Goal: Communication & Community: Participate in discussion

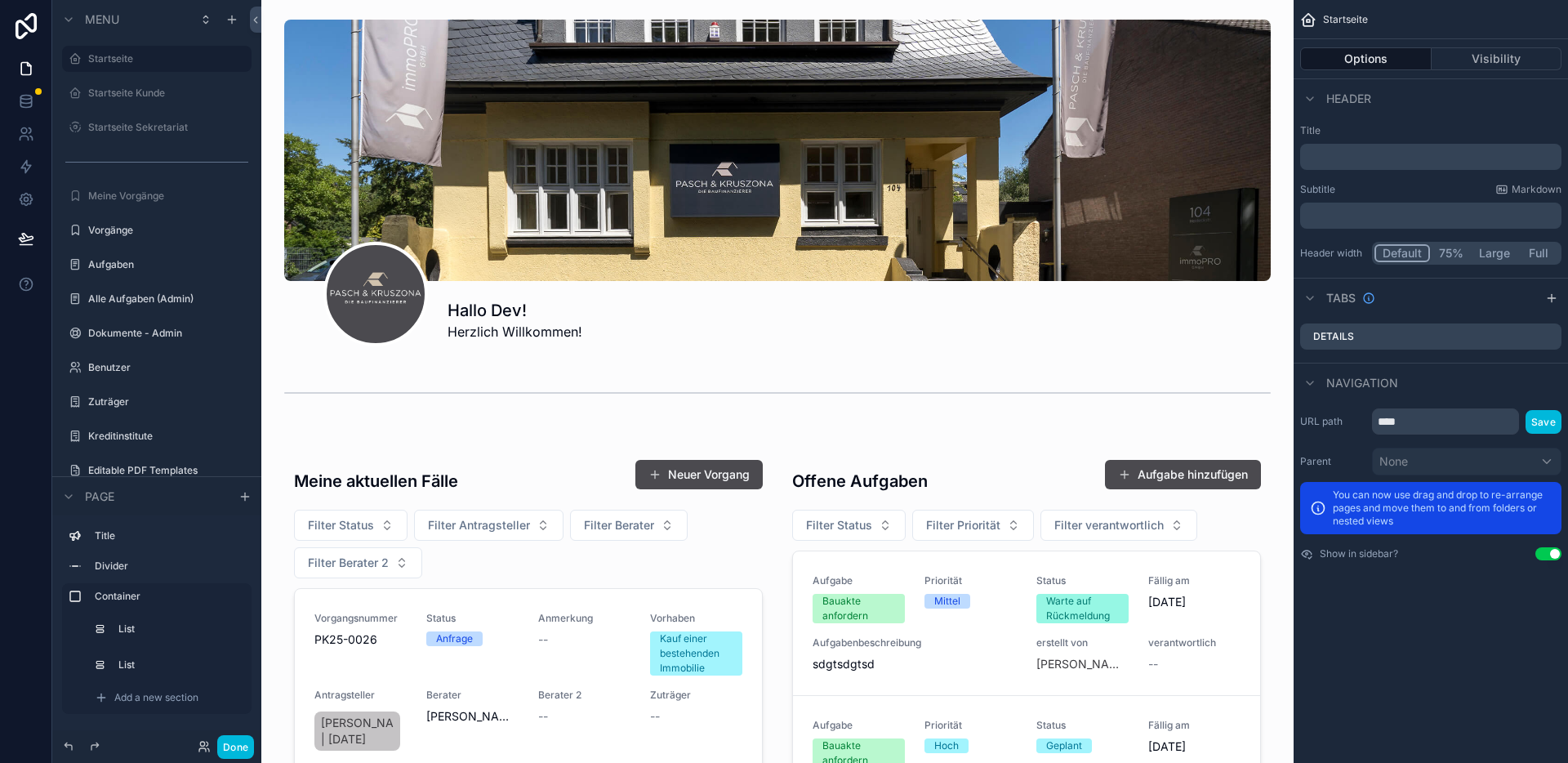
click at [138, 227] on label "Vorgänge" at bounding box center [164, 231] width 153 height 13
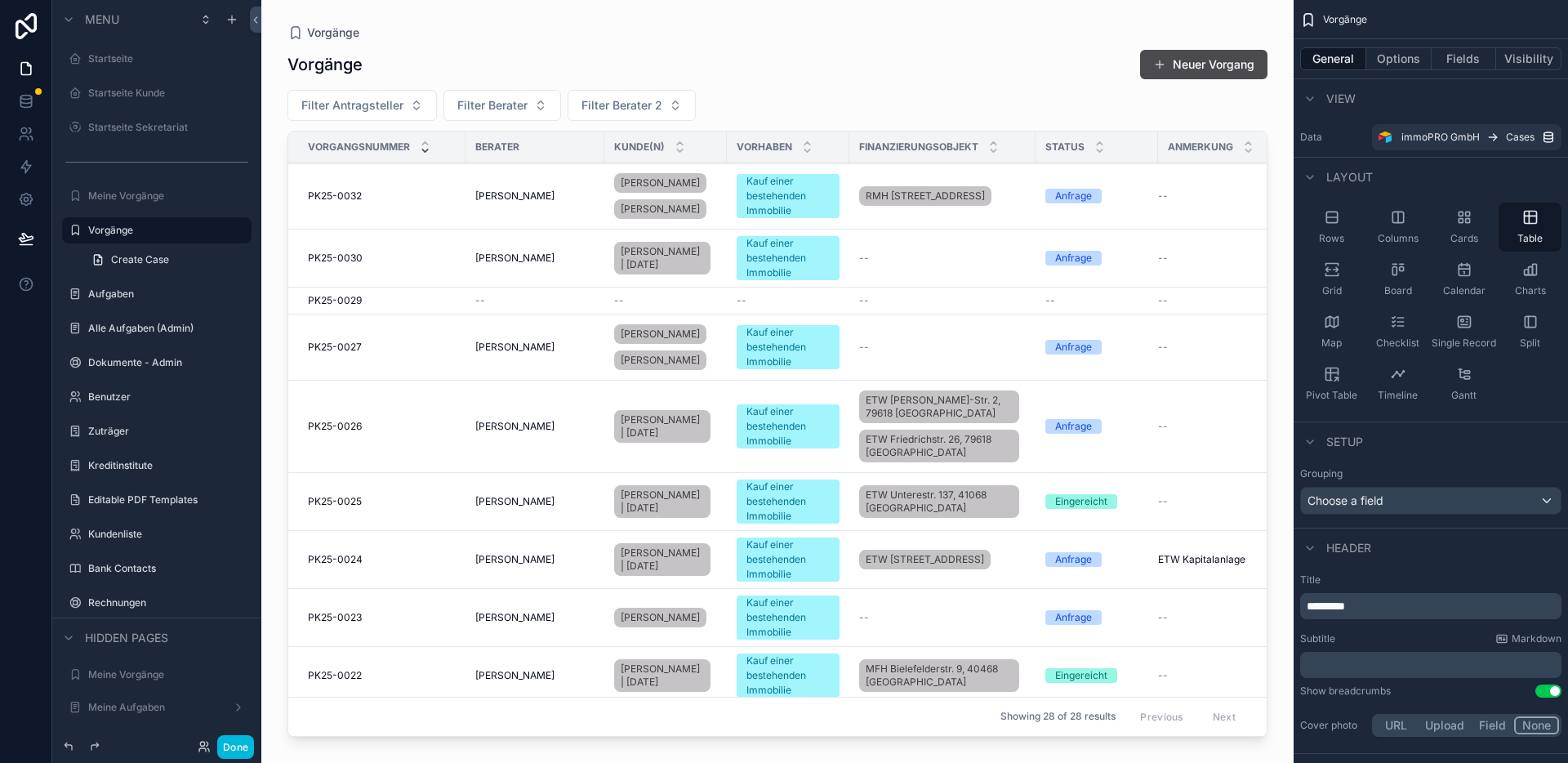
click at [279, 697] on div "scrollable content" at bounding box center [777, 372] width 1032 height 743
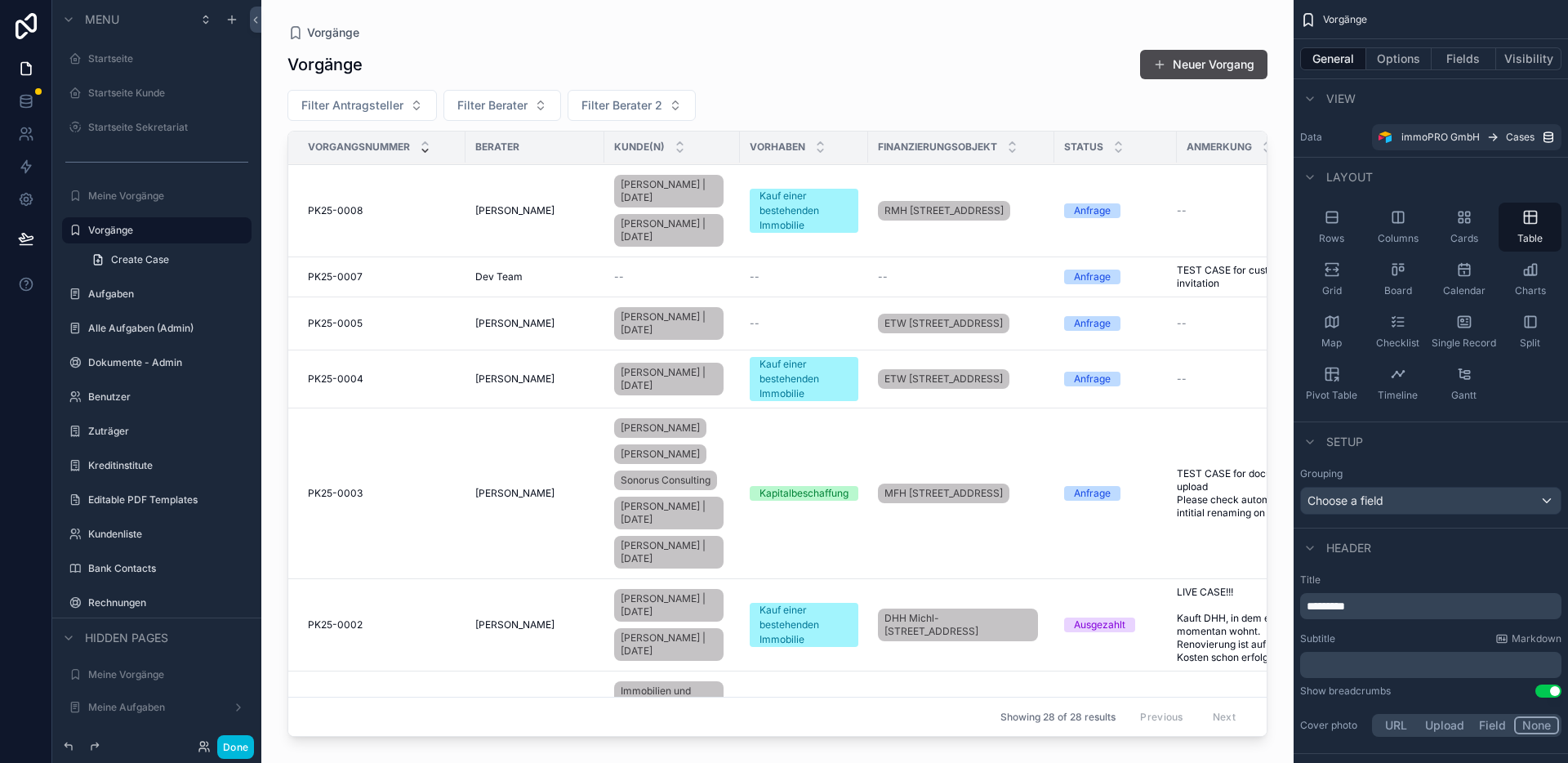
scroll to position [1832, 0]
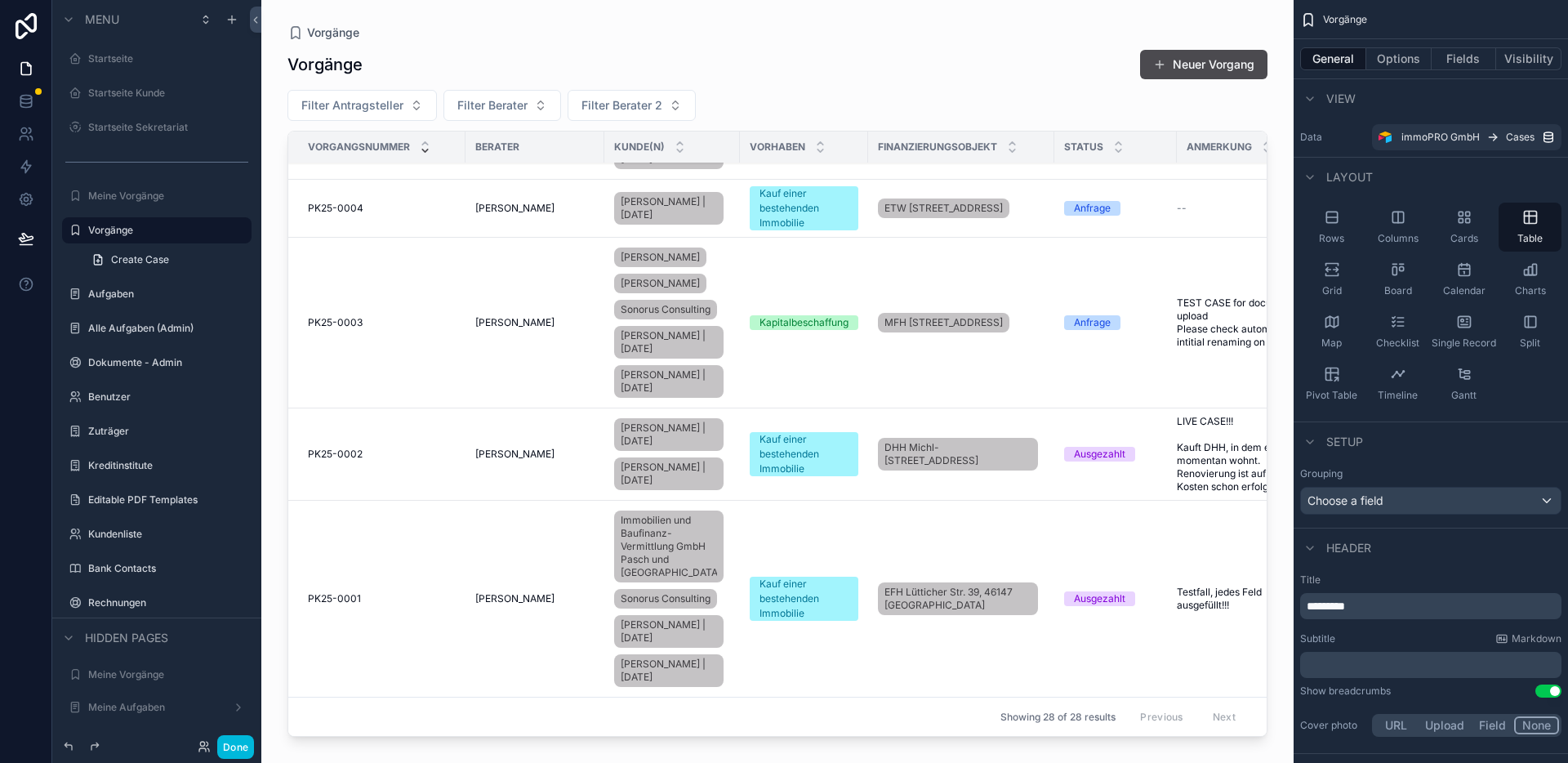
click at [381, 304] on td "PK25-0003 PK25-0003" at bounding box center [376, 322] width 177 height 171
click at [400, 316] on div "PK25-0003 PK25-0003" at bounding box center [382, 322] width 147 height 13
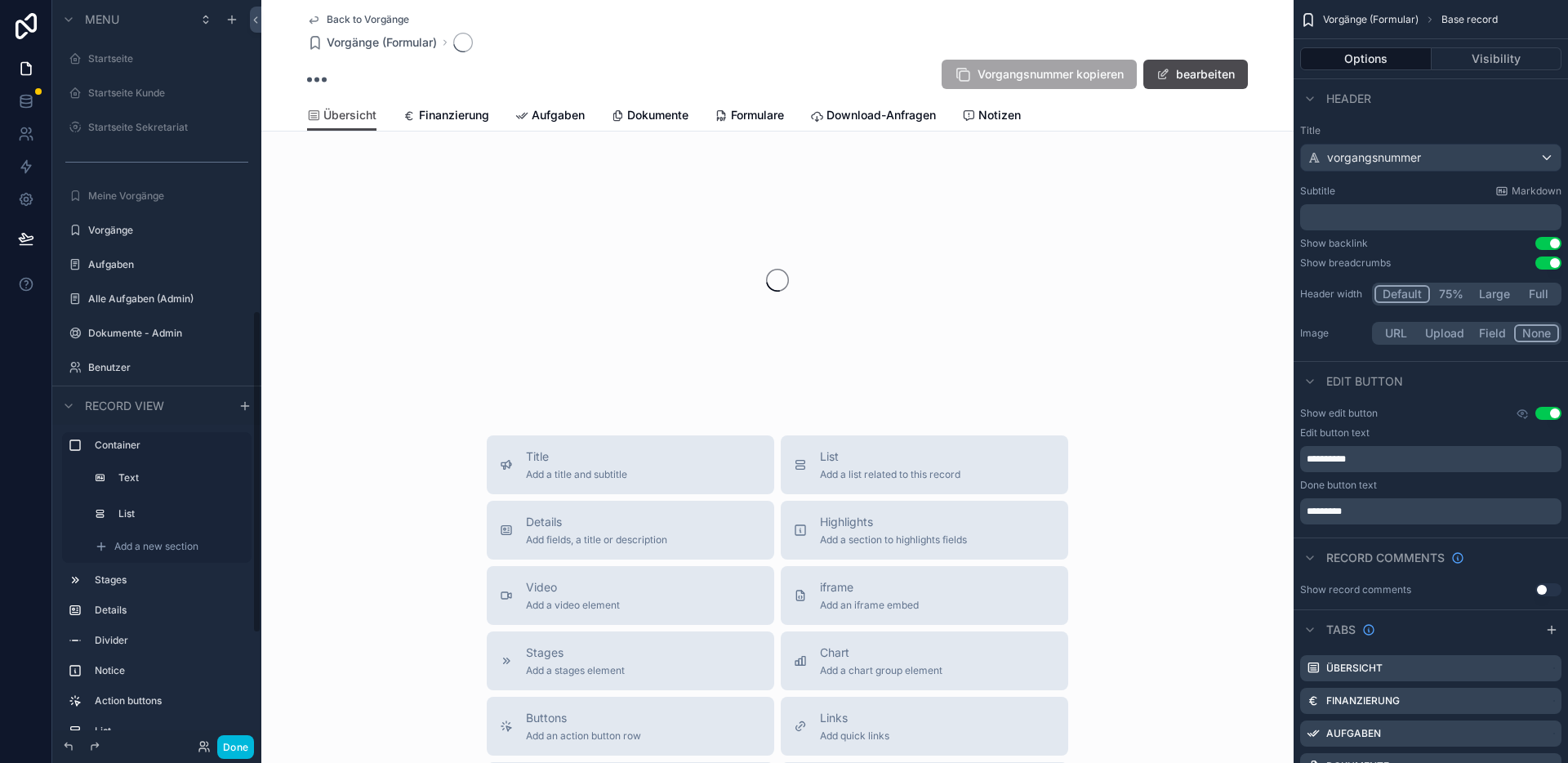
scroll to position [715, 0]
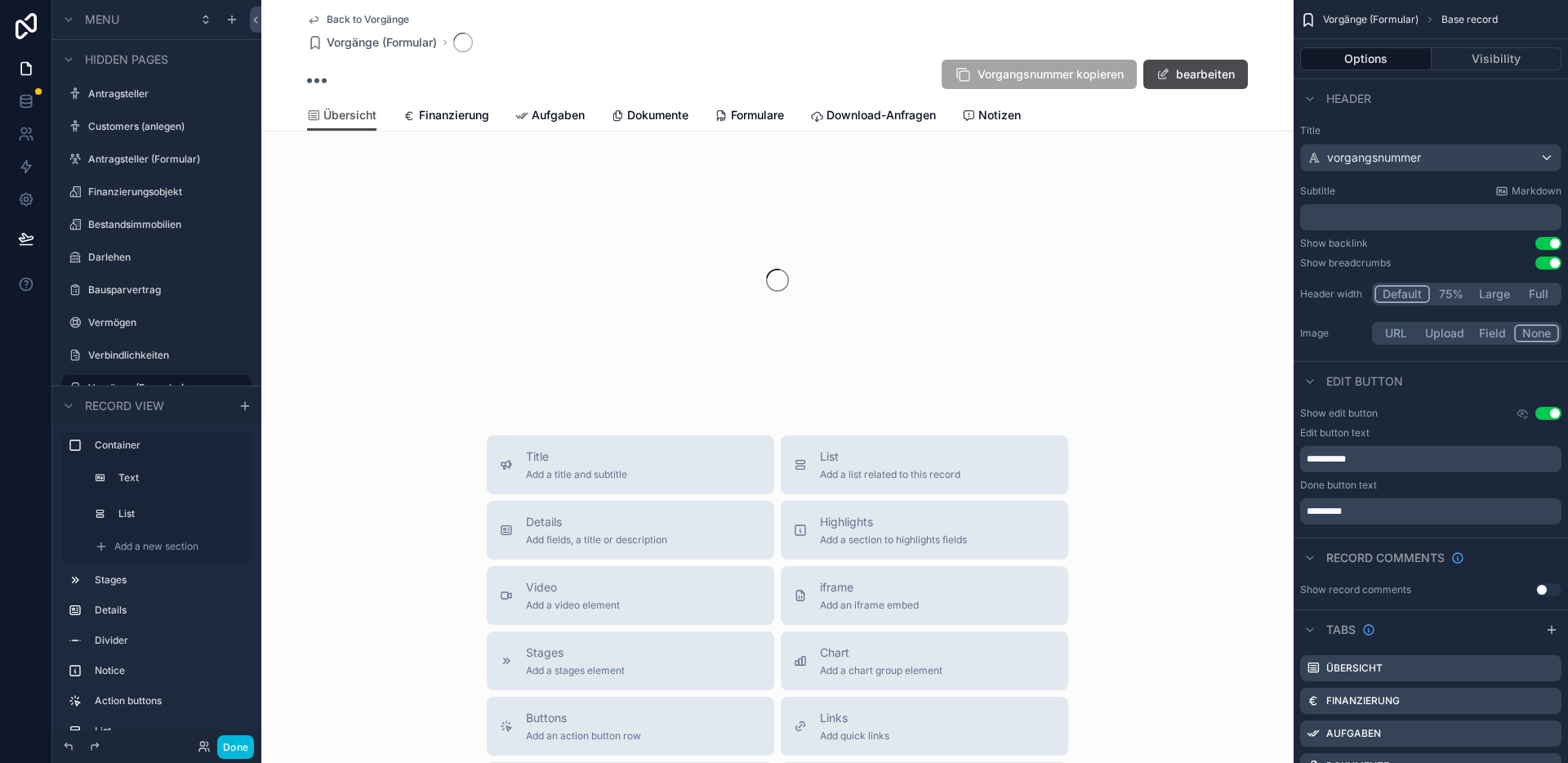
click at [979, 118] on span "Notizen" at bounding box center [999, 114] width 43 height 16
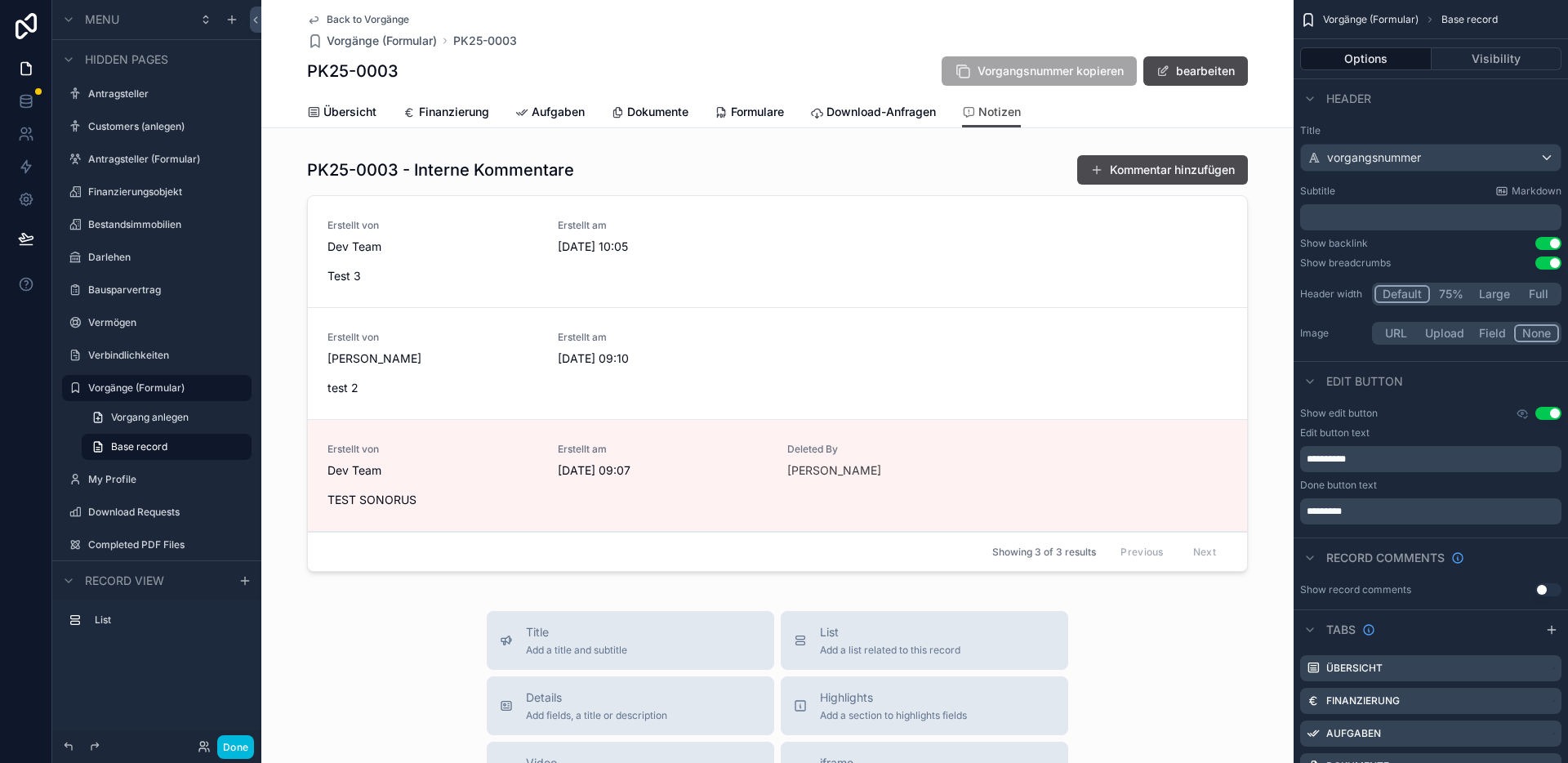
click at [1156, 170] on div "scrollable content" at bounding box center [777, 366] width 1032 height 437
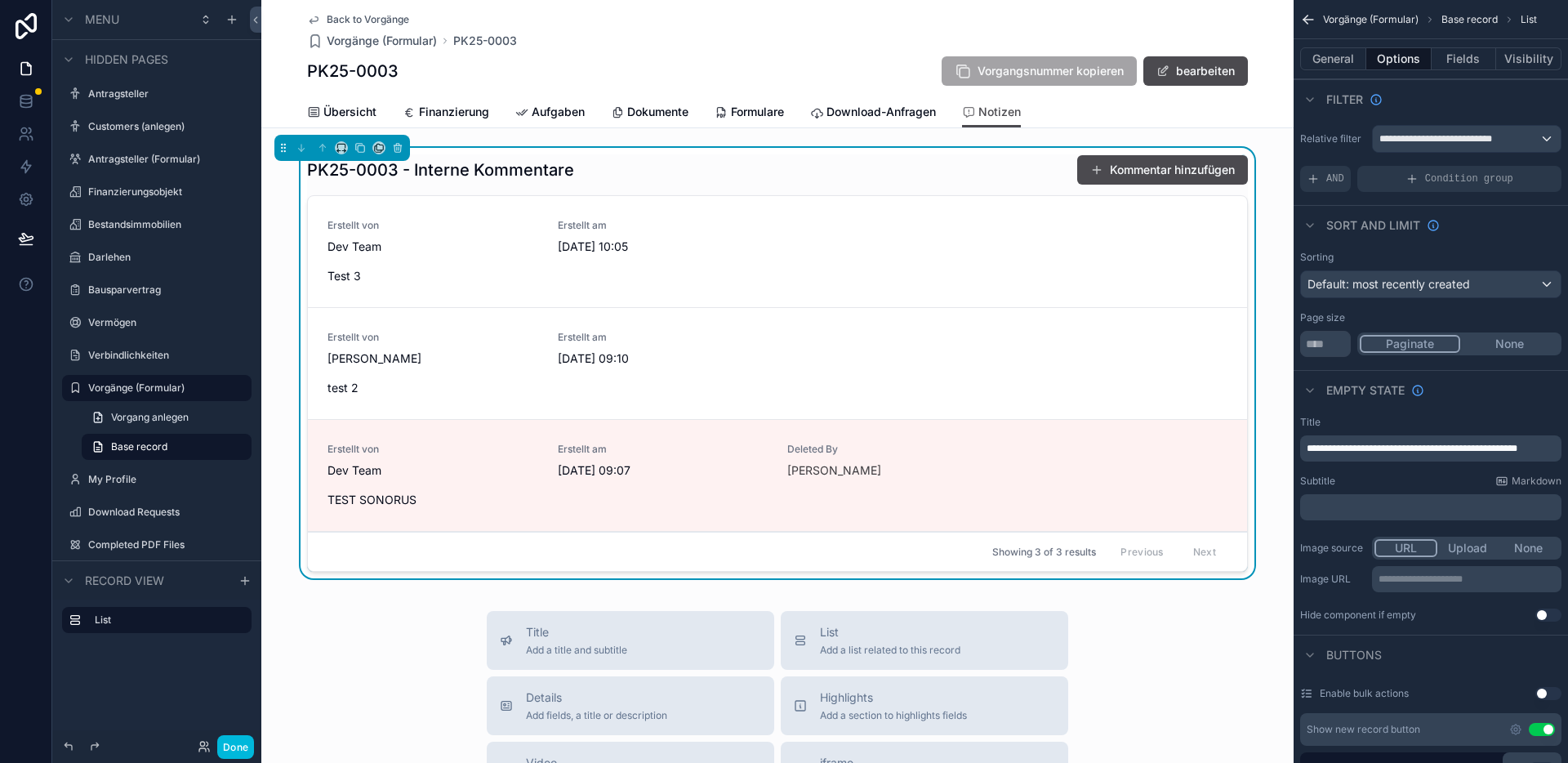
click at [1156, 170] on button "Kommentar hinzufügen" at bounding box center [1163, 169] width 171 height 29
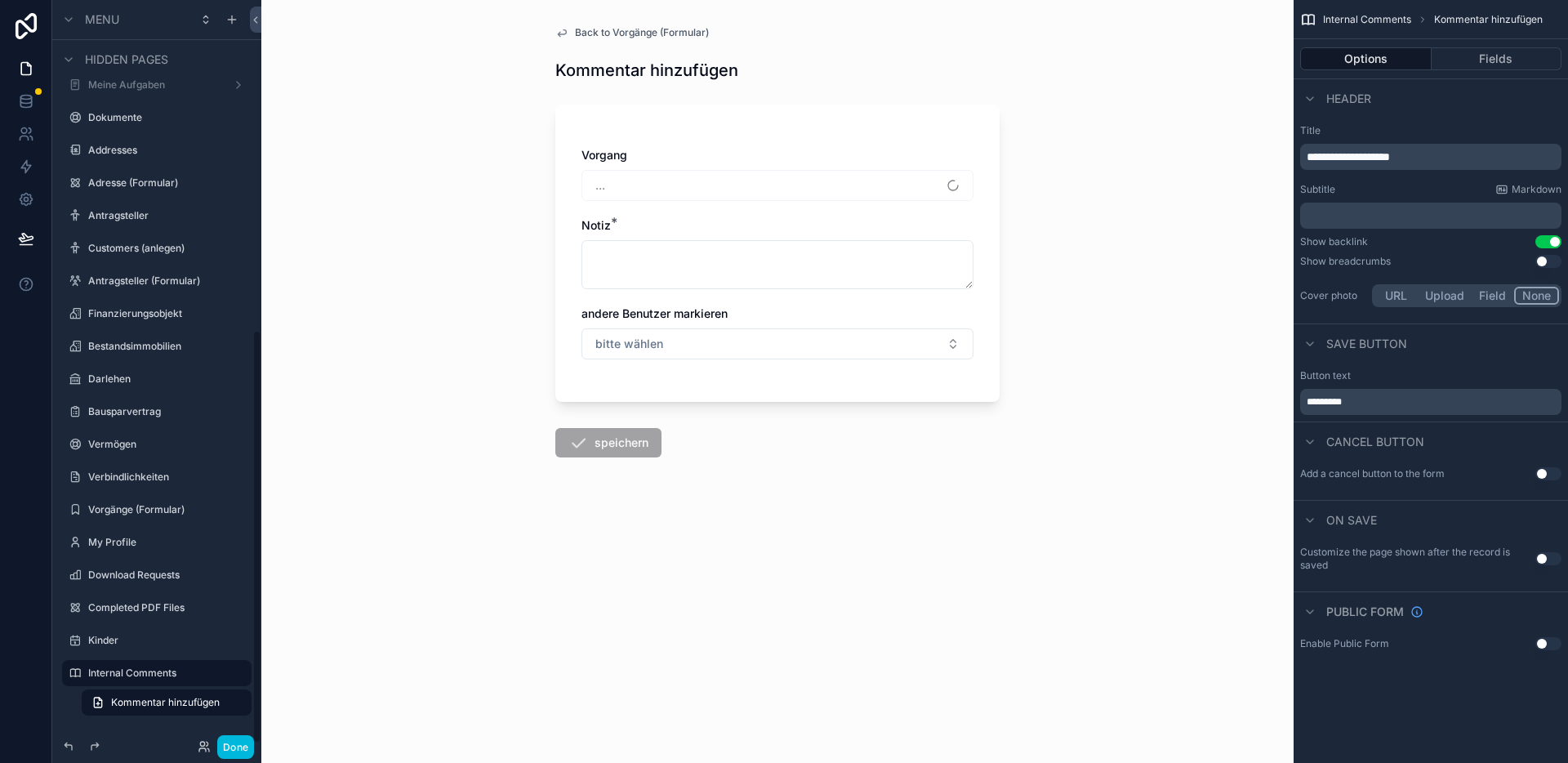
scroll to position [593, 0]
click at [245, 737] on button "Done" at bounding box center [235, 747] width 37 height 24
